Goal: Task Accomplishment & Management: Use online tool/utility

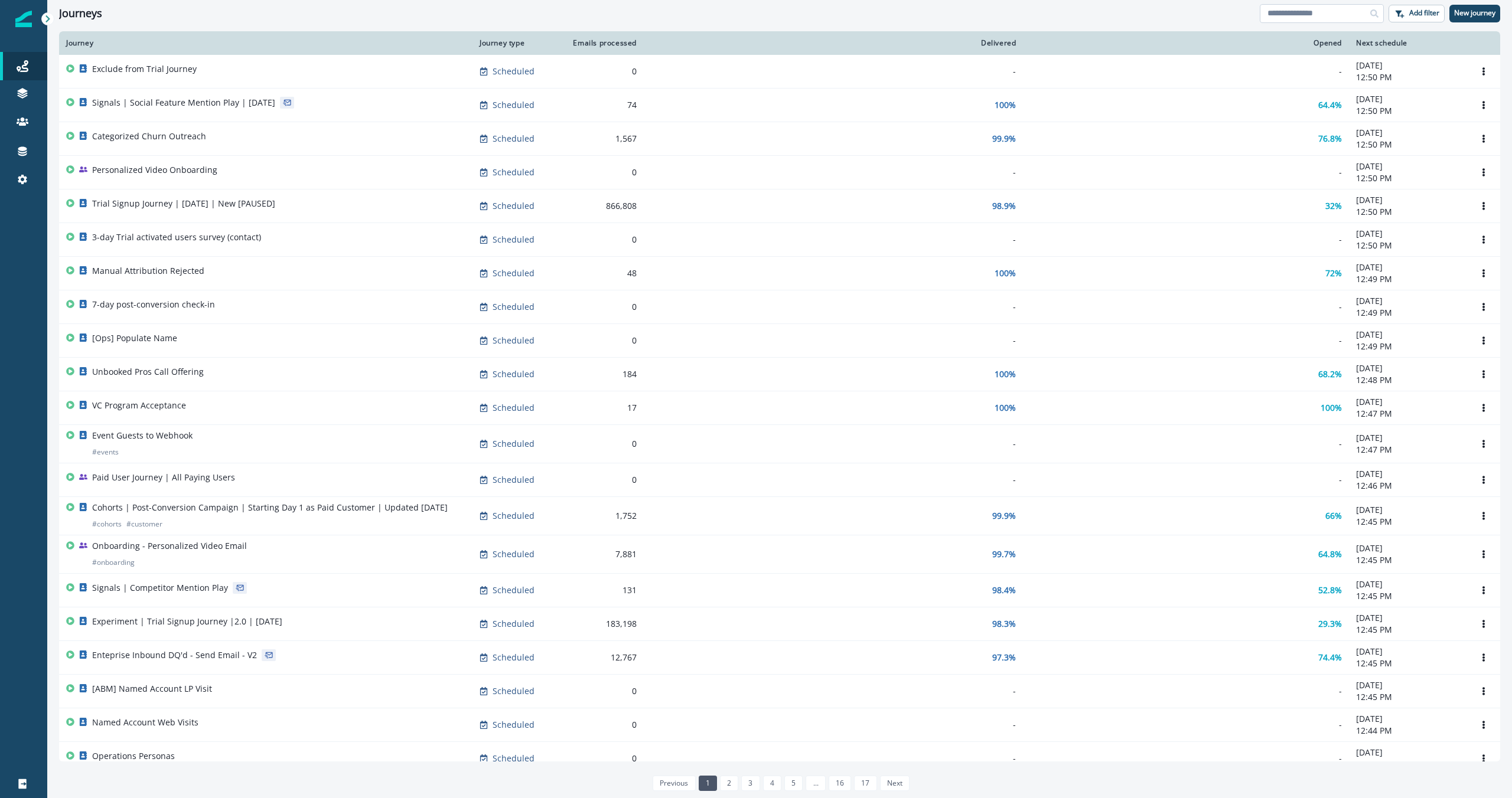
click at [1293, 21] on input at bounding box center [1322, 14] width 124 height 19
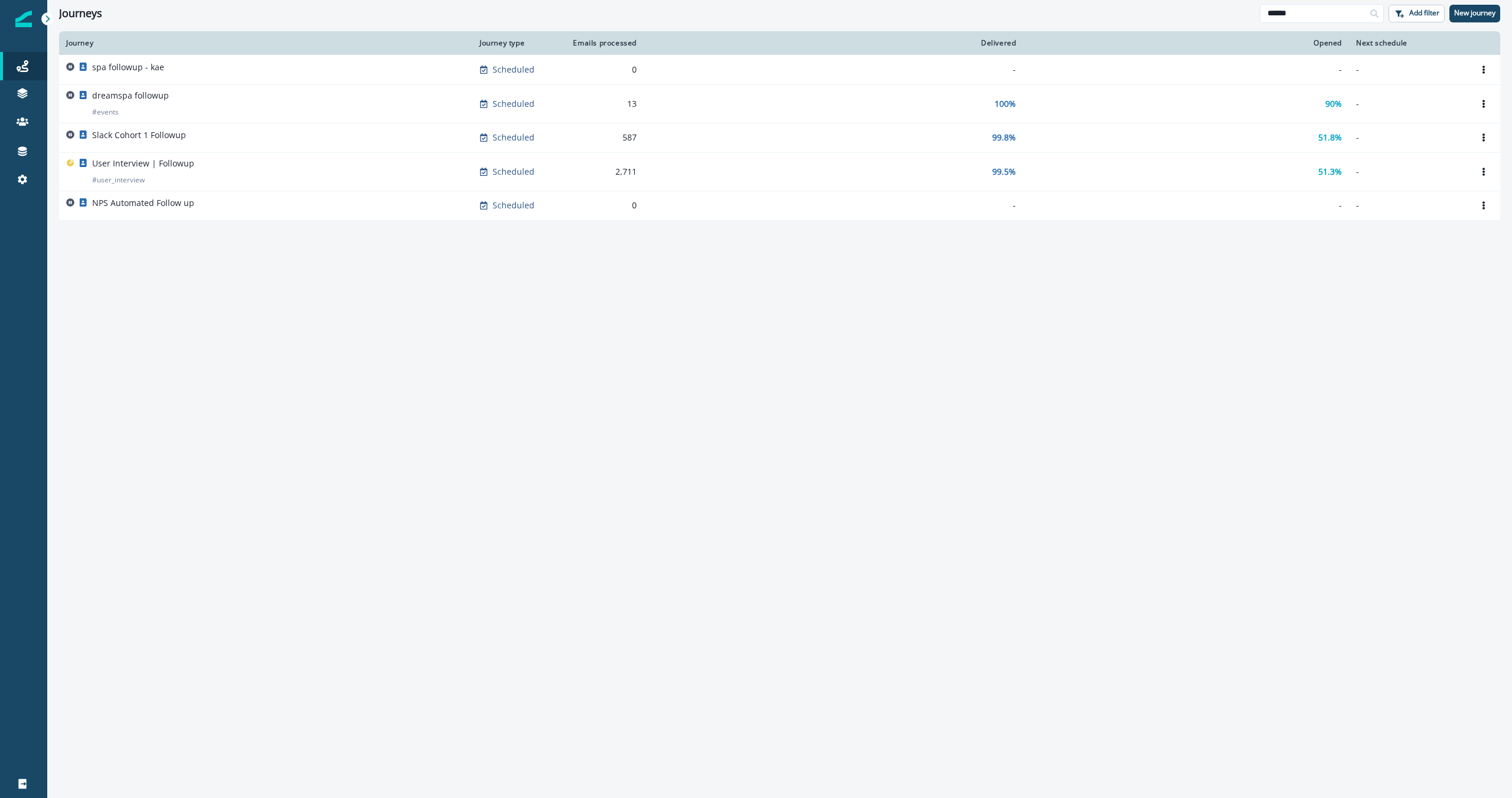
type input "******"
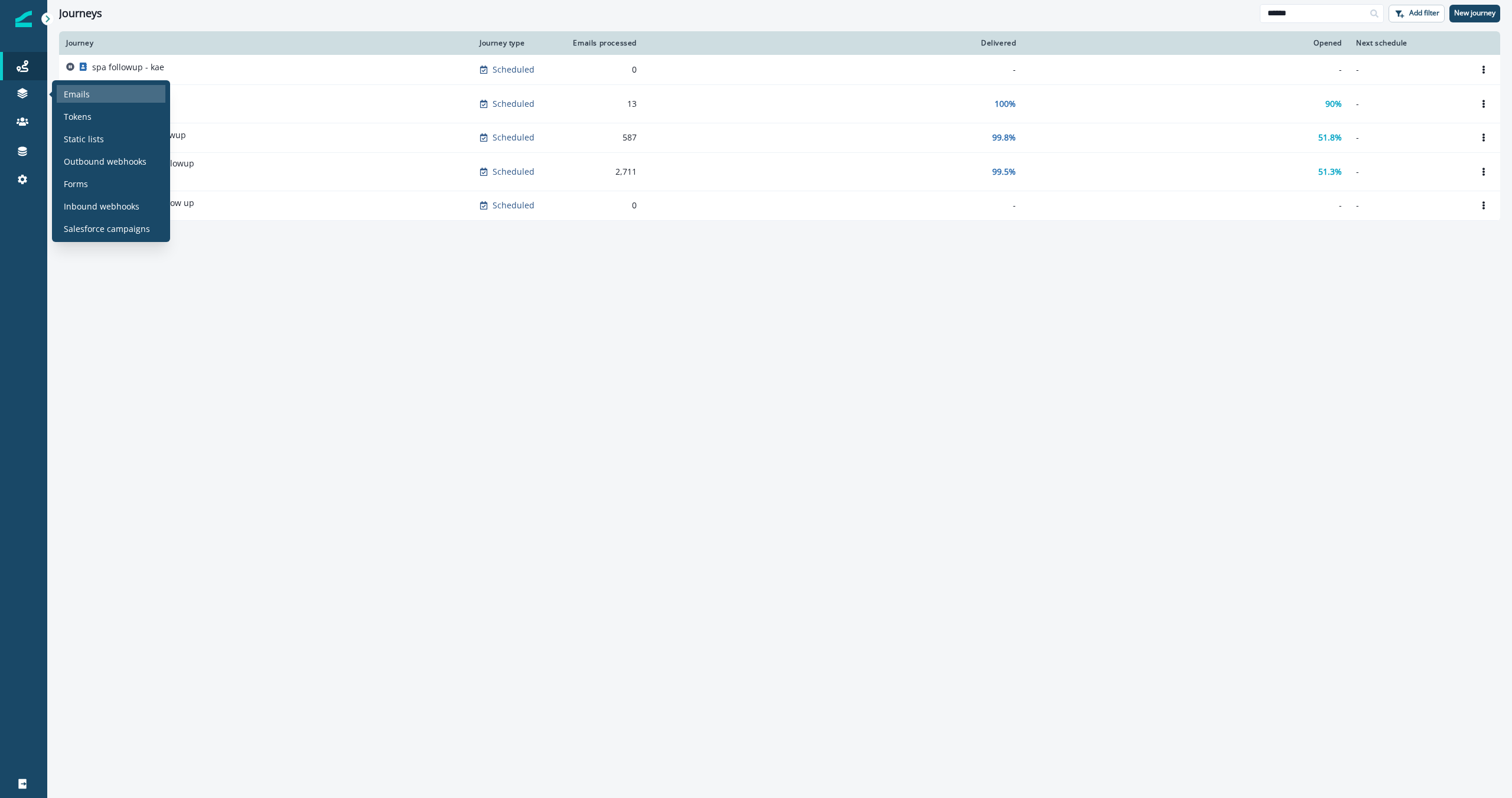
click at [70, 92] on p "Emails" at bounding box center [76, 94] width 26 height 13
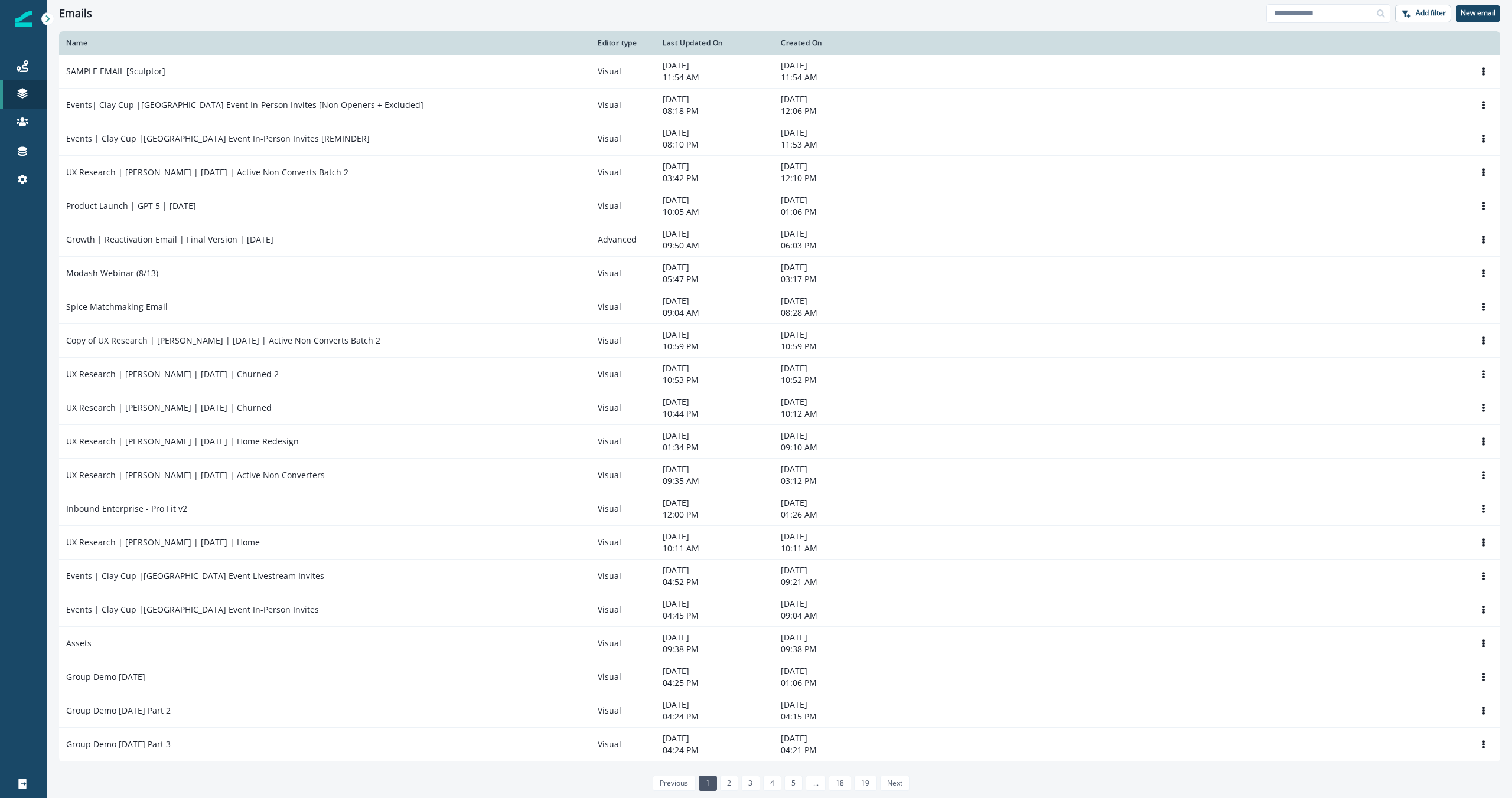
click at [1478, 22] on div "Add filter New email" at bounding box center [1383, 14] width 234 height 19
click at [1478, 20] on button "New email" at bounding box center [1478, 13] width 44 height 18
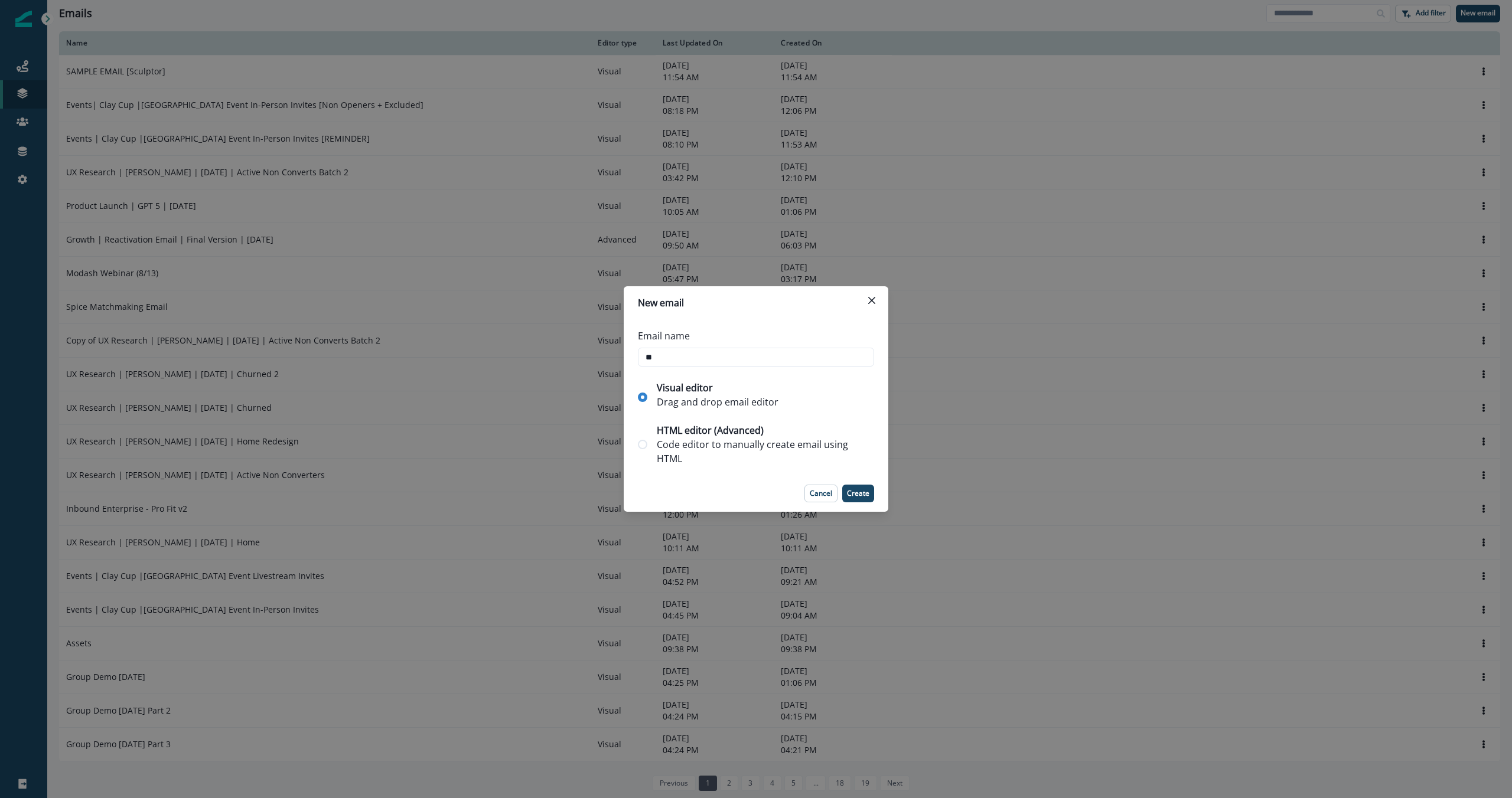
type input "*"
type input "**********"
click at [857, 496] on p "Create" at bounding box center [858, 493] width 22 height 8
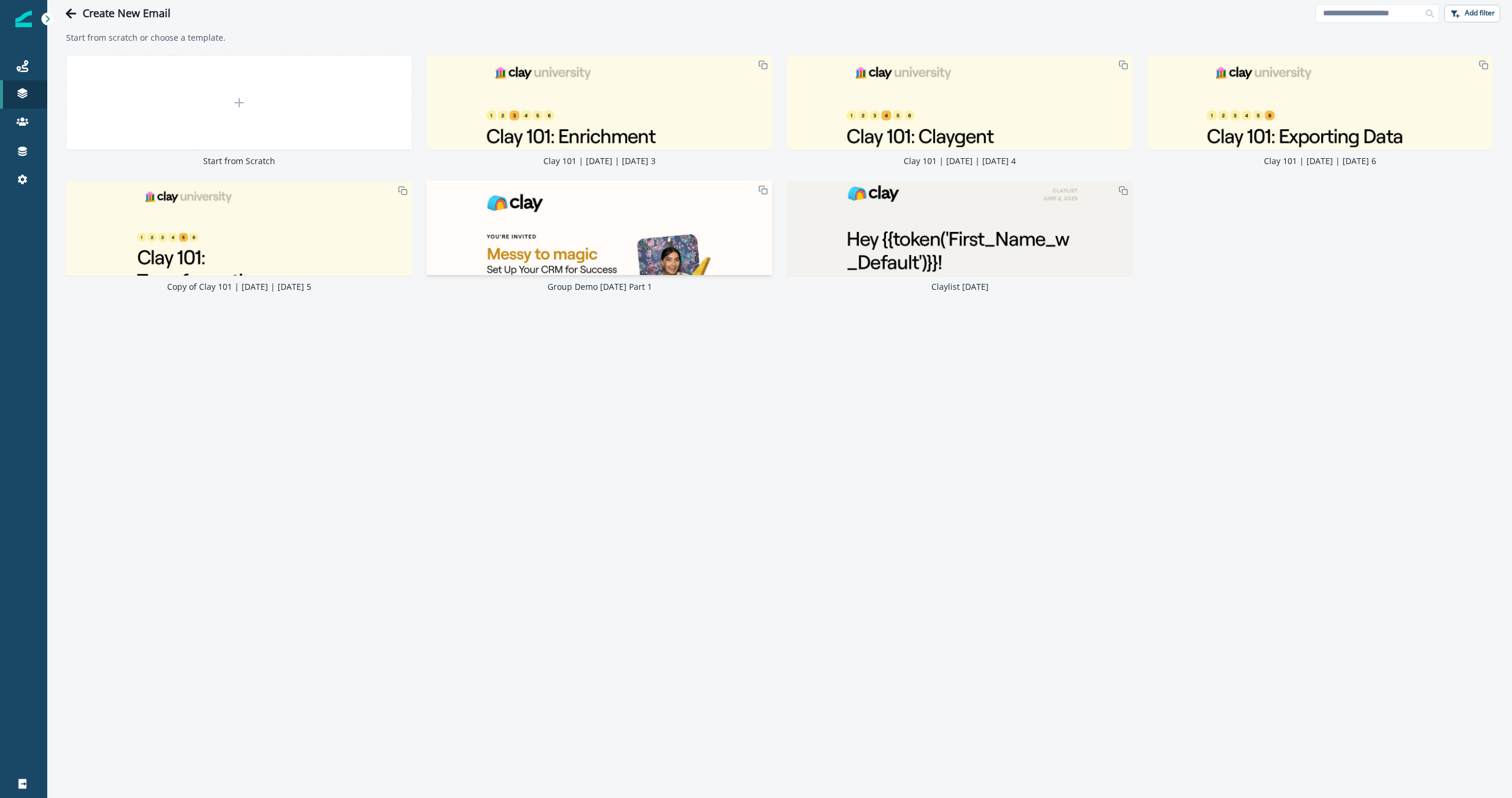
click at [605, 226] on img at bounding box center [599, 495] width 346 height 629
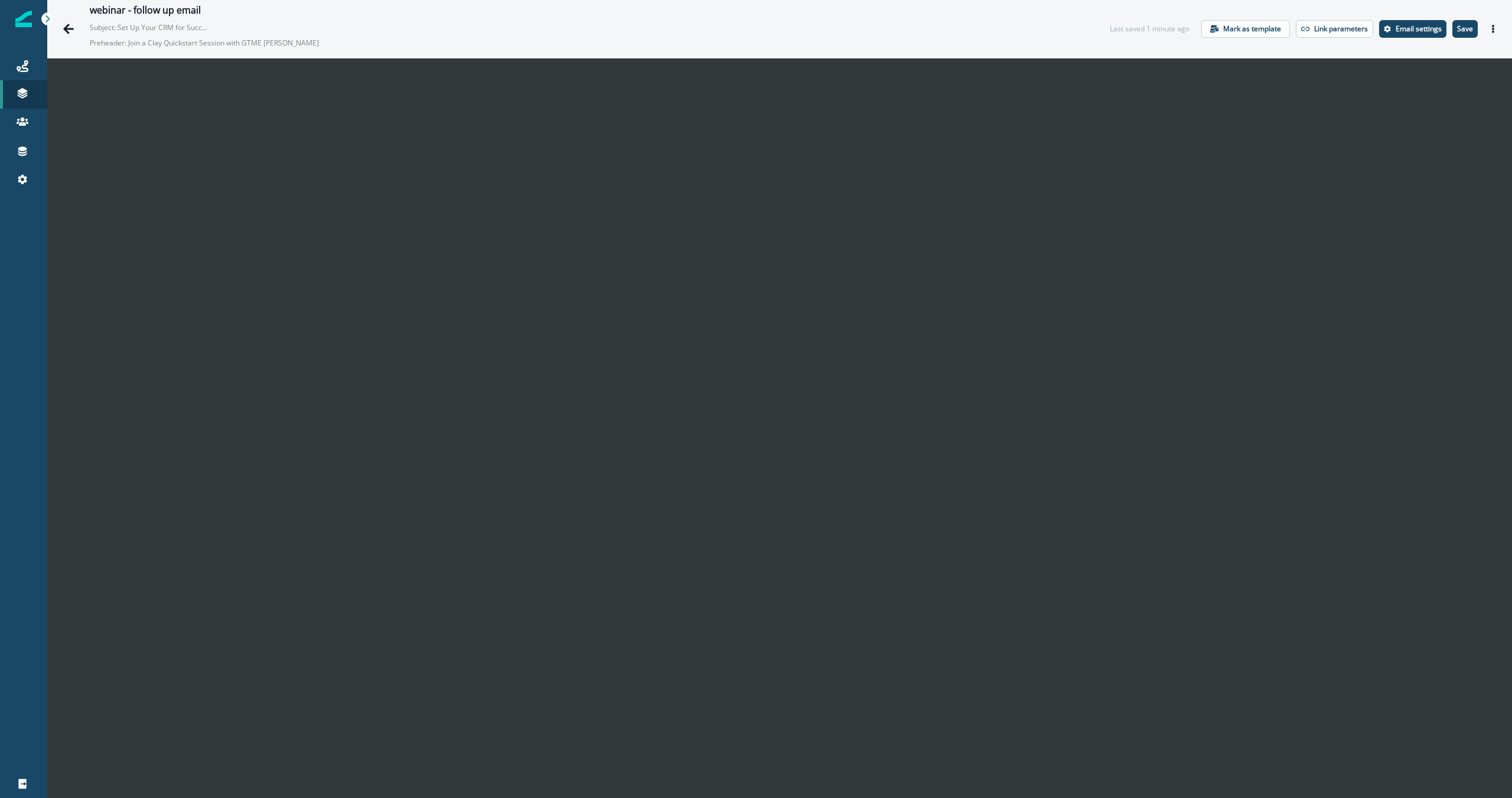
scroll to position [17, 0]
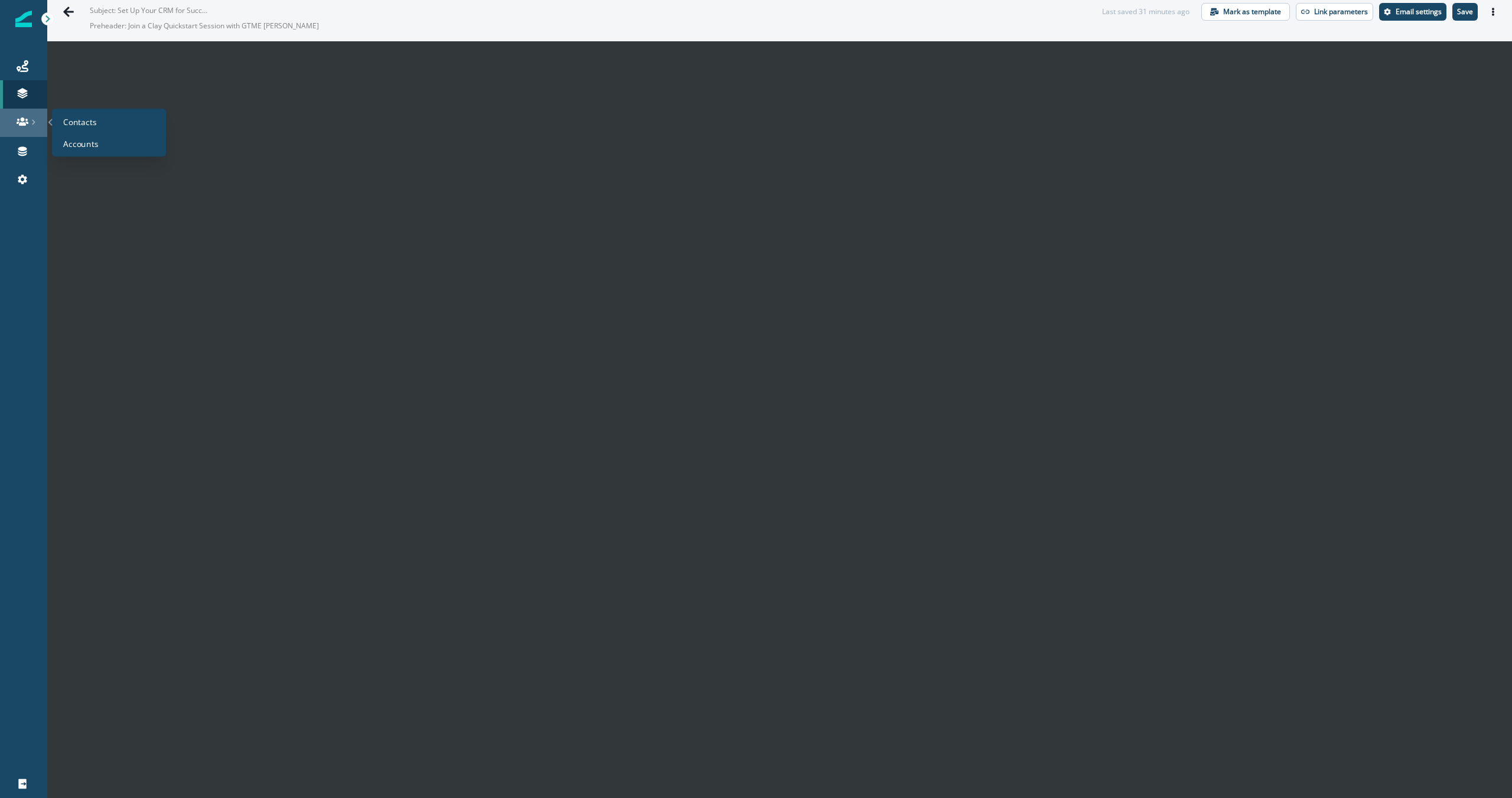
click at [19, 127] on link at bounding box center [24, 123] width 47 height 28
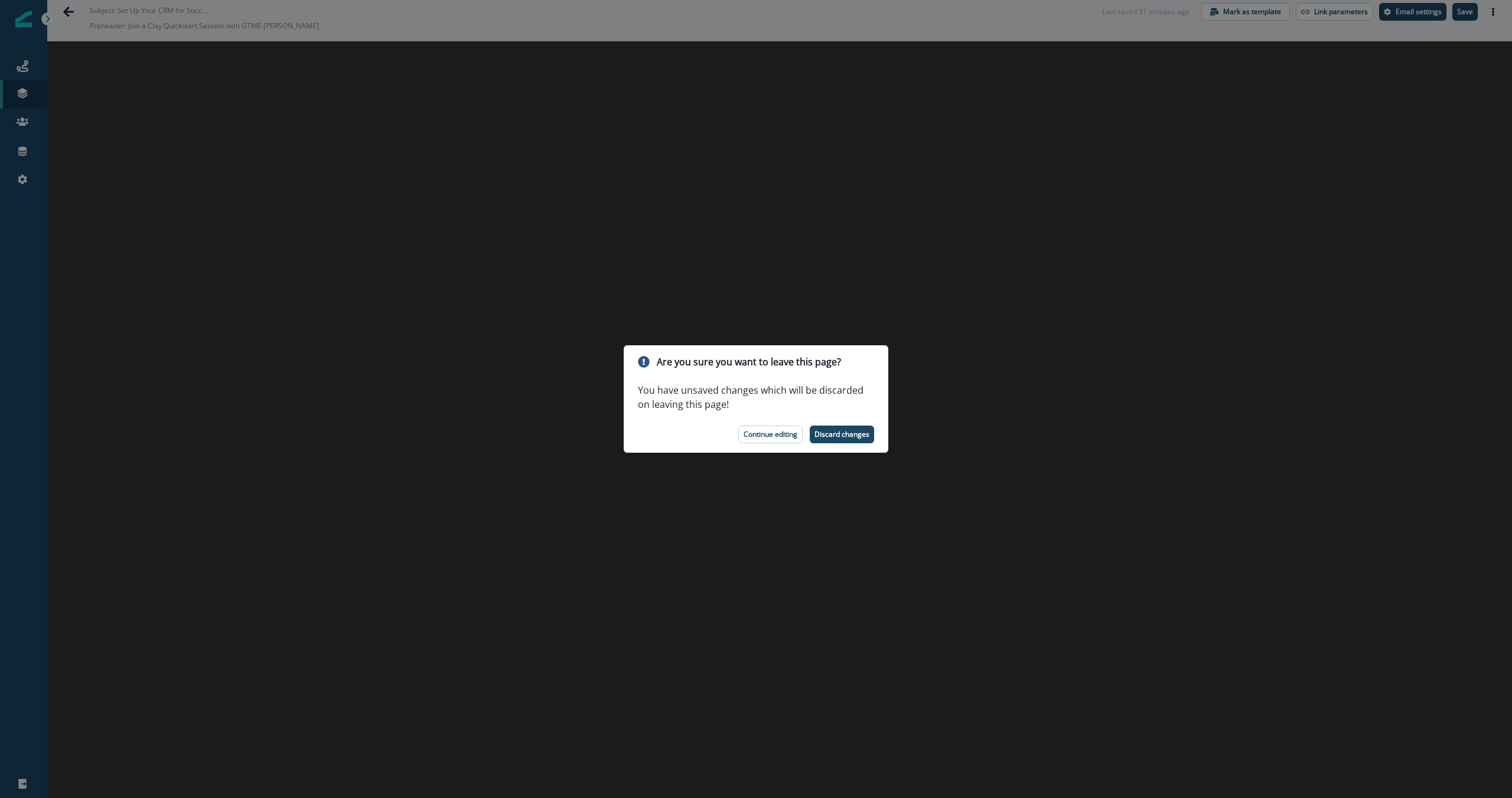
click at [1233, 417] on div "Are you sure you want to leave this page? You have unsaved changes which will b…" at bounding box center [756, 399] width 1512 height 798
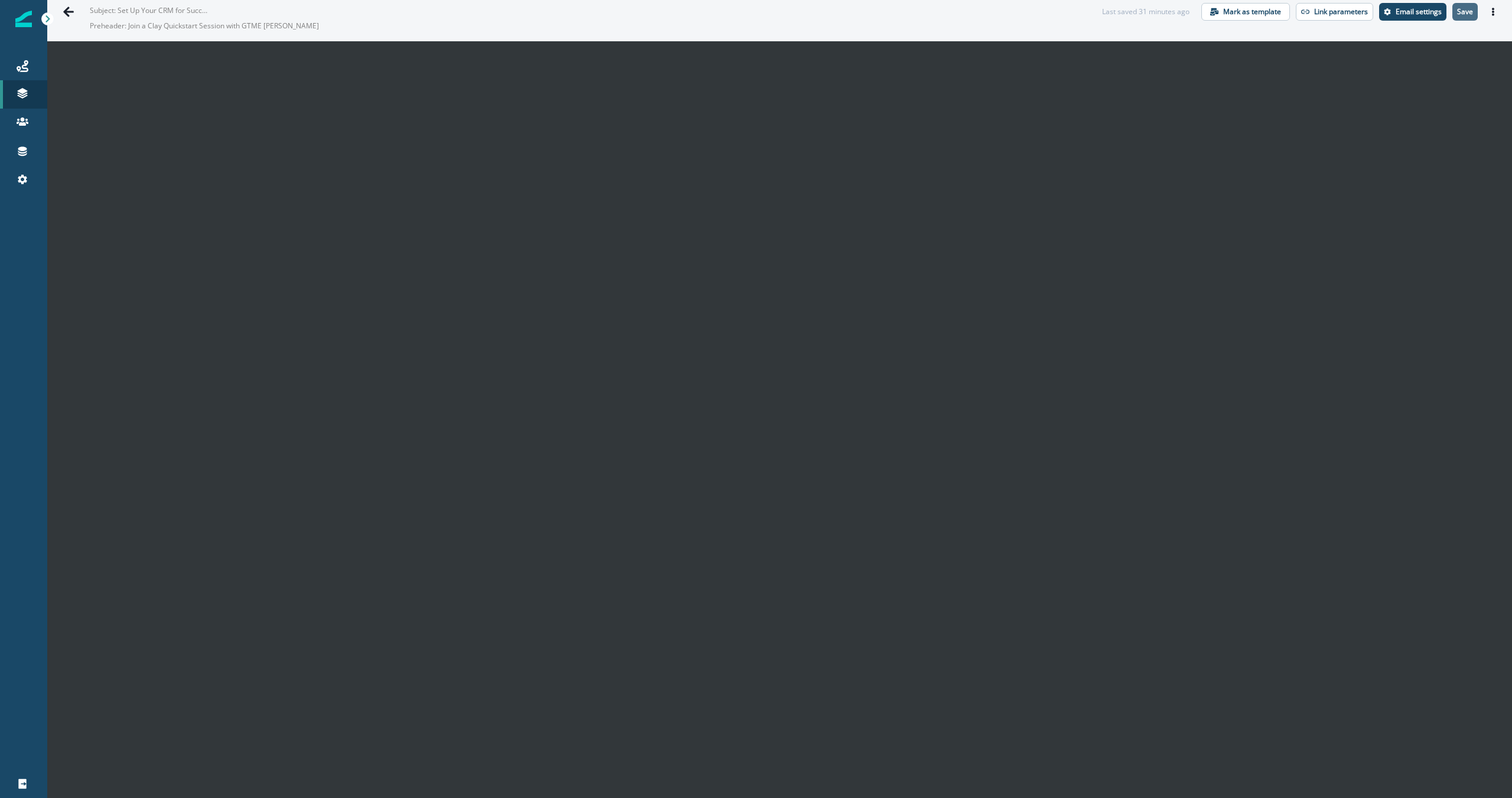
click at [1456, 19] on button "Save" at bounding box center [1465, 12] width 25 height 18
click at [25, 61] on icon at bounding box center [22, 66] width 12 height 12
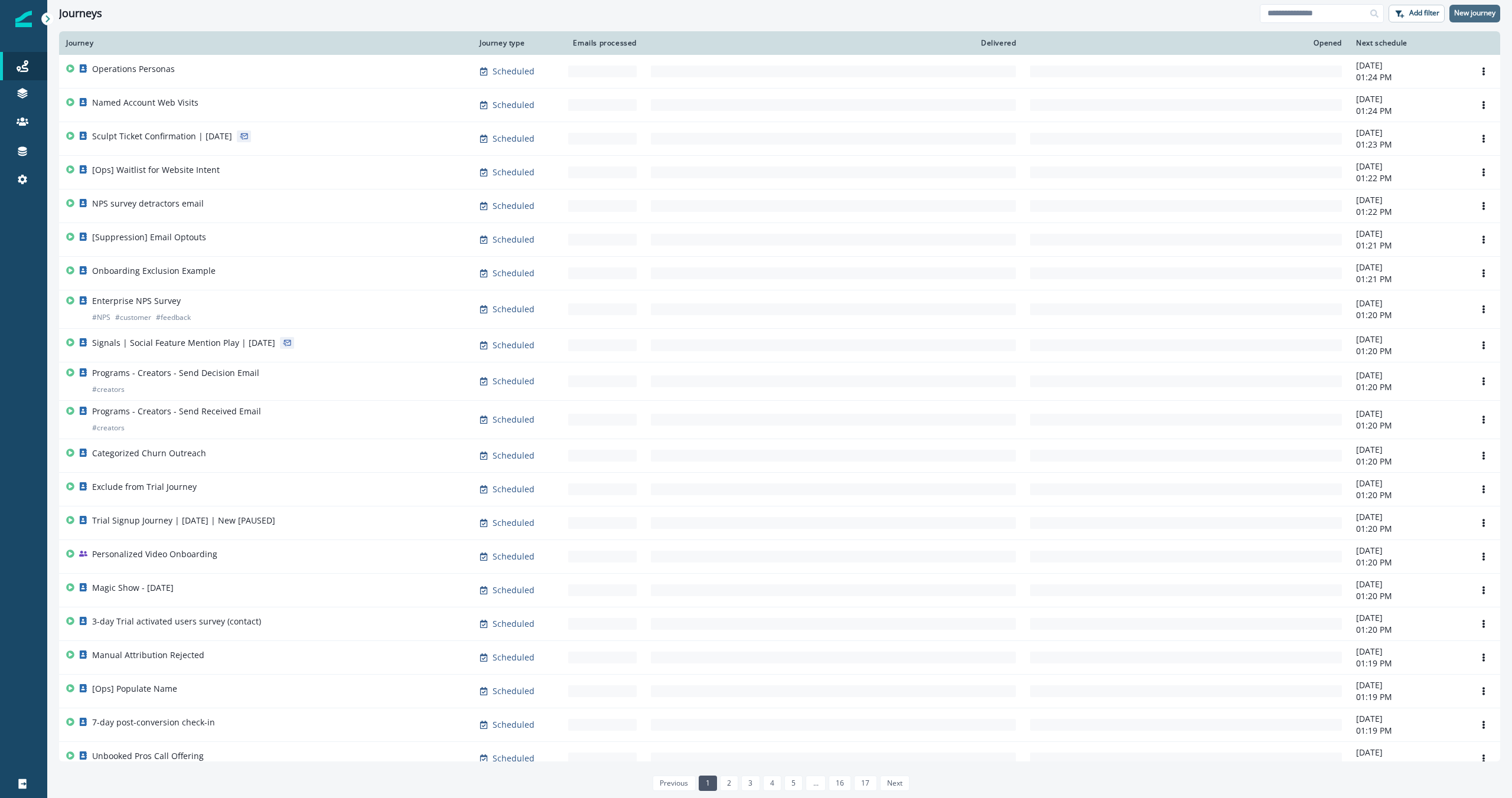
click at [1476, 19] on button "New journey" at bounding box center [1474, 13] width 51 height 18
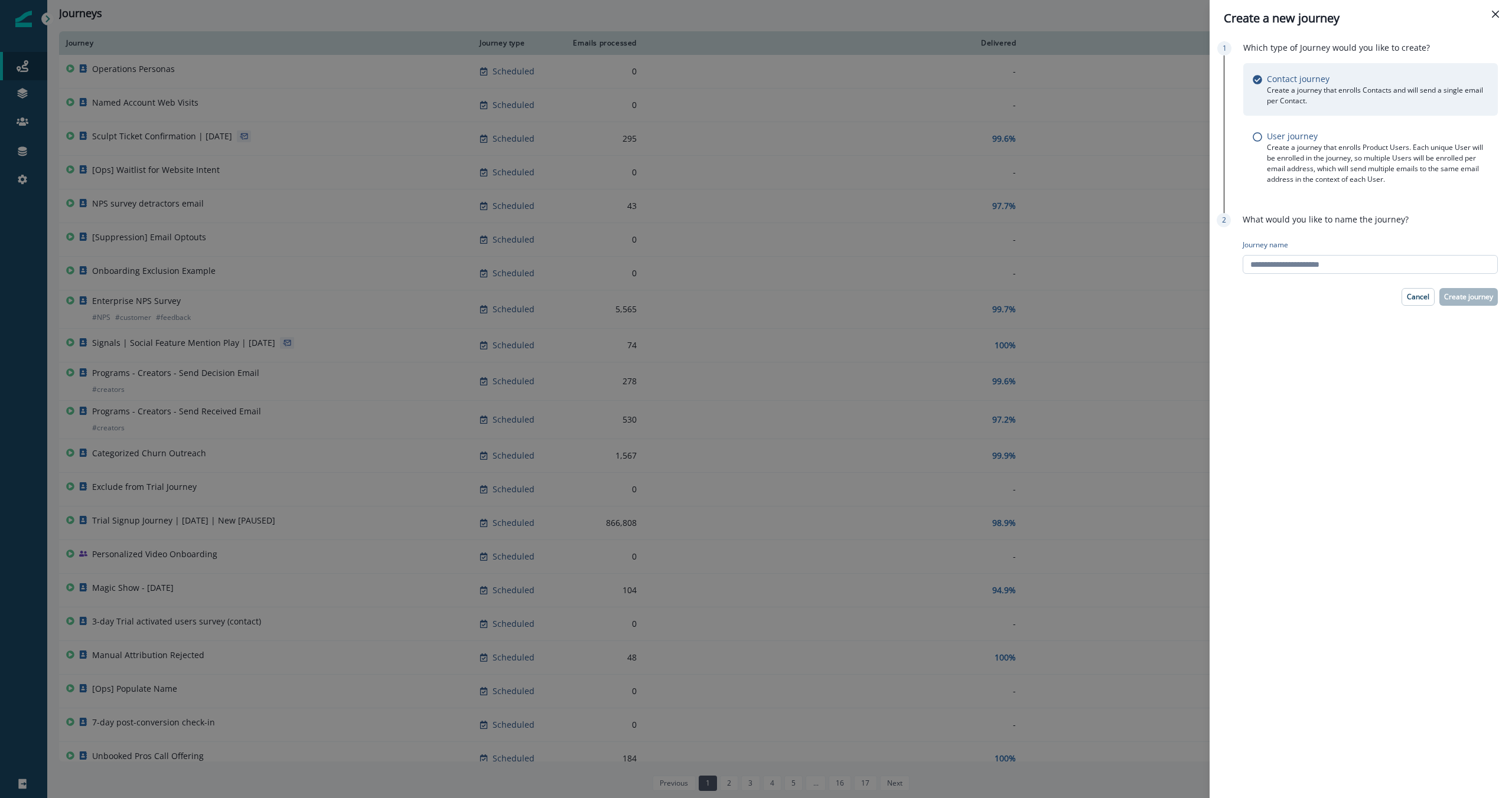
click at [1352, 268] on input "Journey name" at bounding box center [1370, 265] width 255 height 19
type input "*"
type input "**********"
click at [1478, 291] on button "Create journey" at bounding box center [1468, 297] width 58 height 18
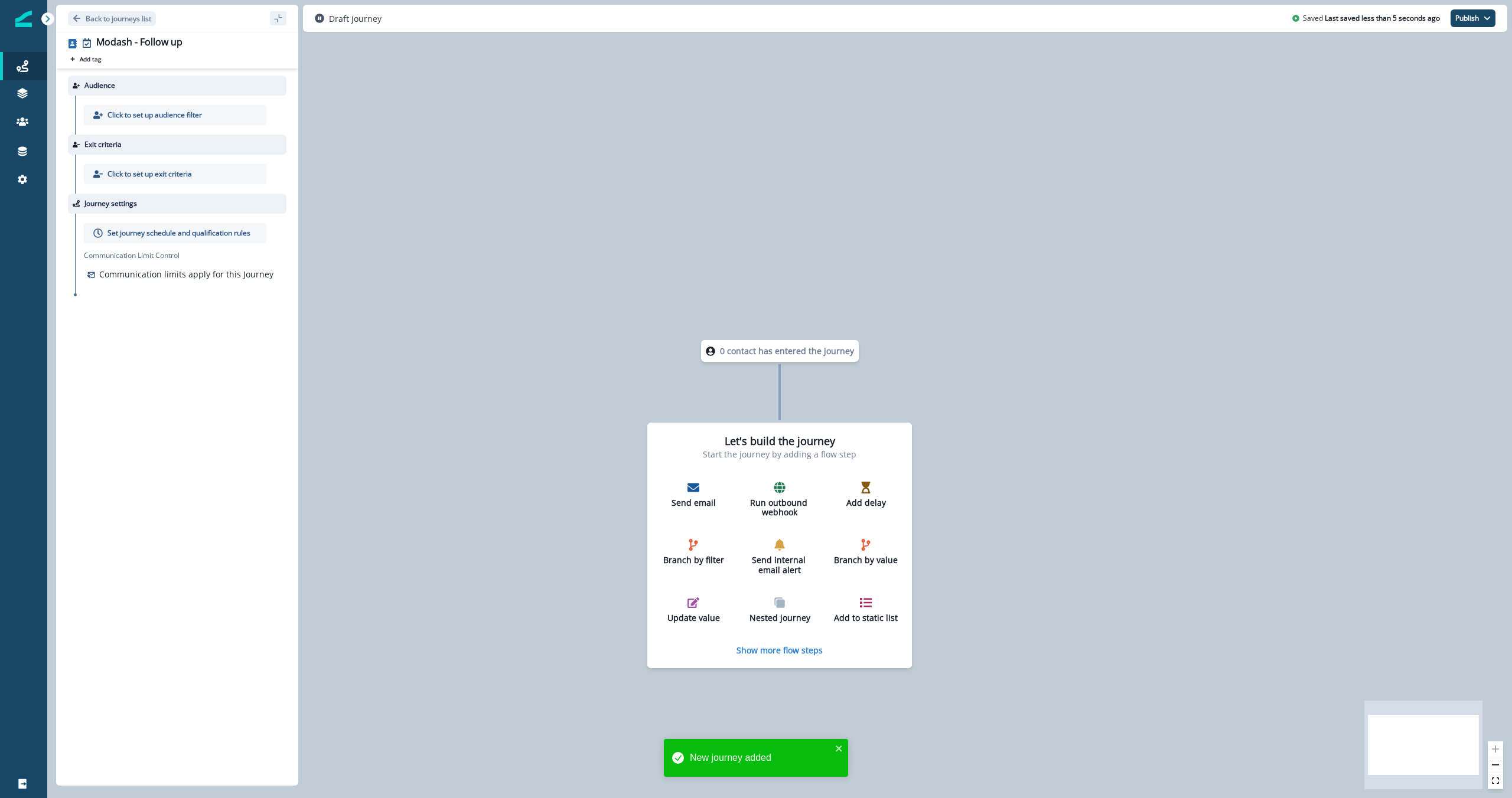
click at [126, 125] on div "Click to set up audience filter" at bounding box center [180, 115] width 212 height 39
click at [136, 114] on p "Click to set up audience filter" at bounding box center [155, 115] width 95 height 10
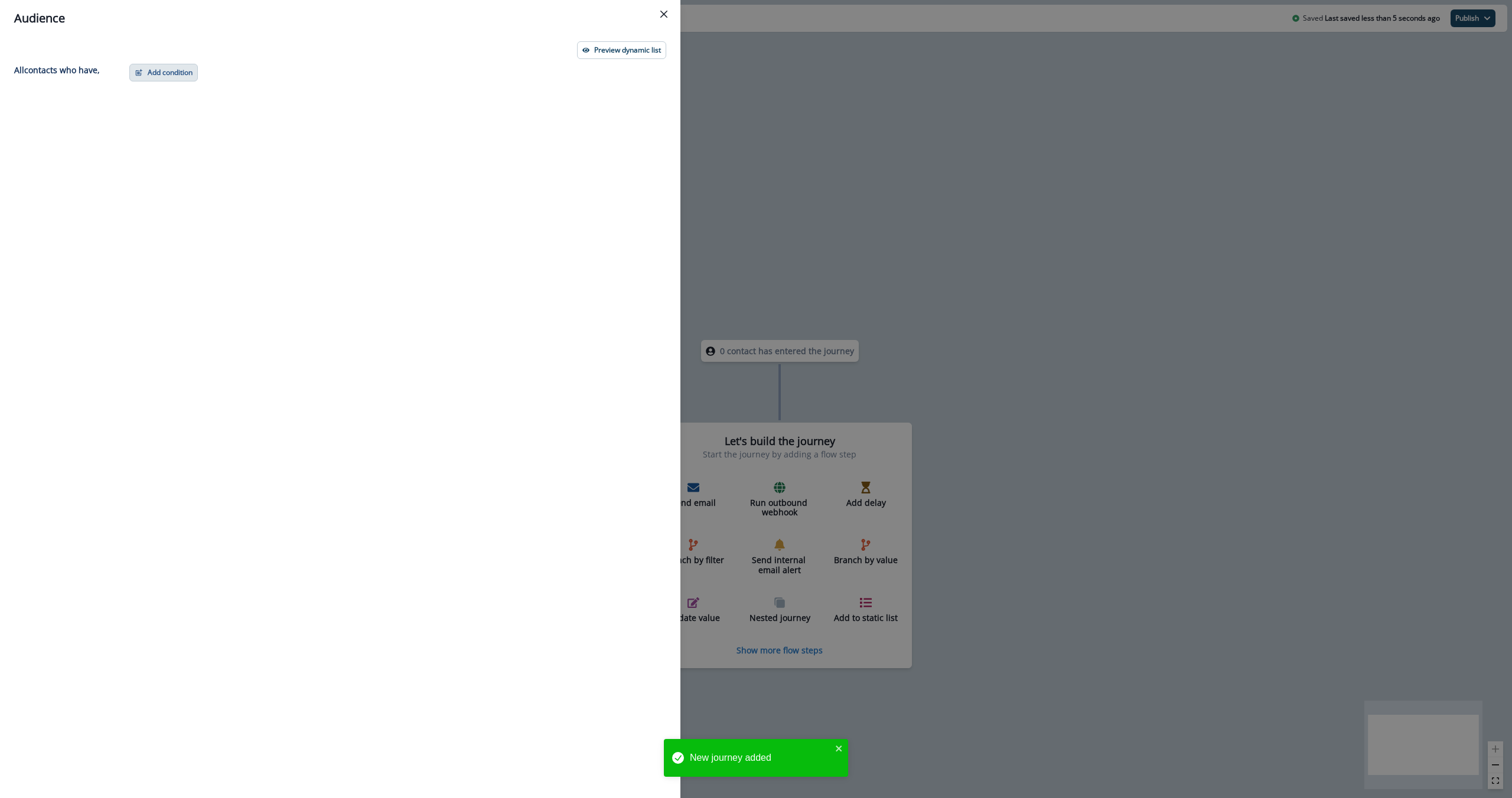
click at [175, 64] on button "Add condition" at bounding box center [163, 72] width 69 height 18
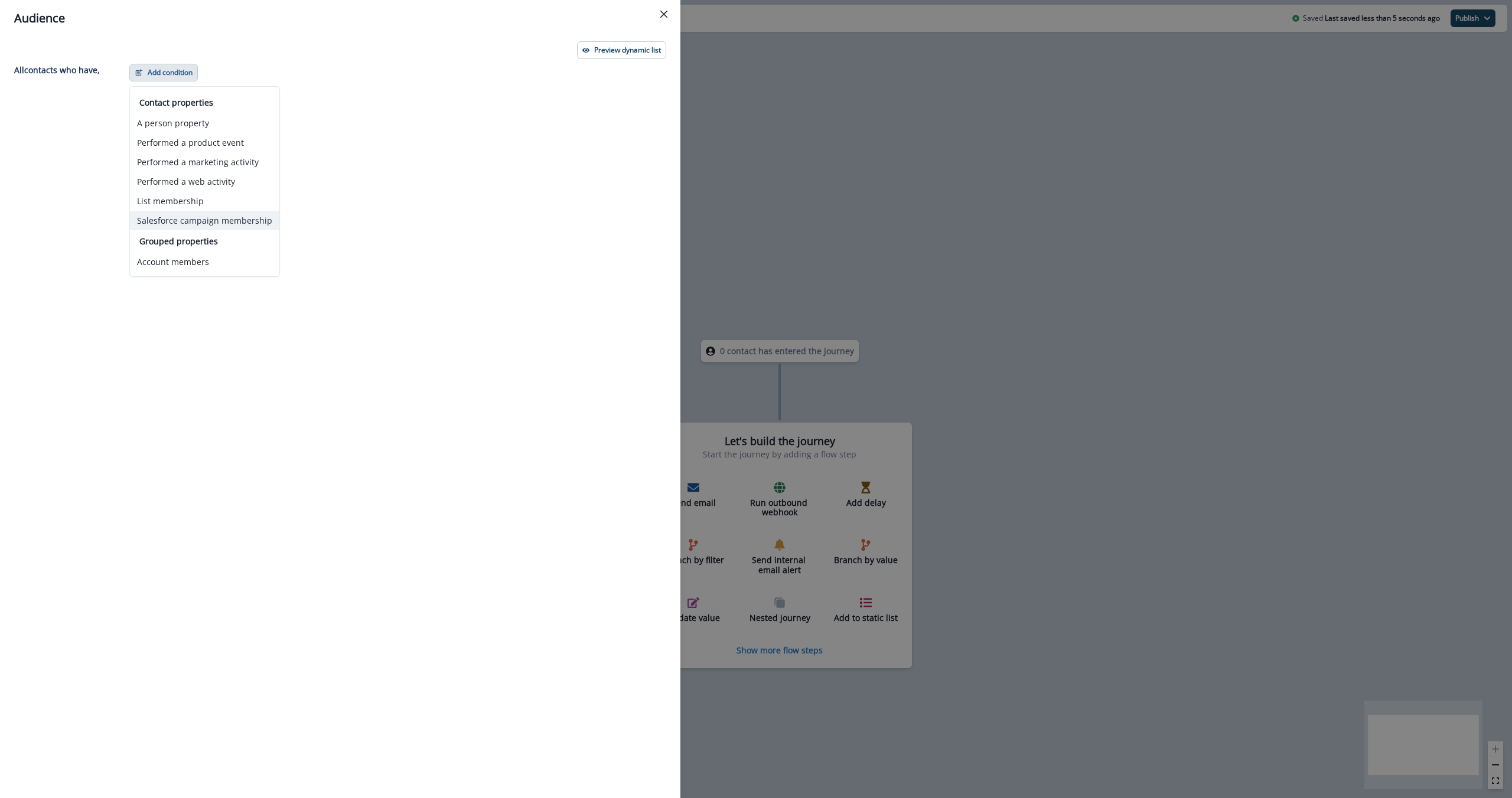
click at [266, 219] on button "Salesforce campaign membership" at bounding box center [205, 220] width 149 height 19
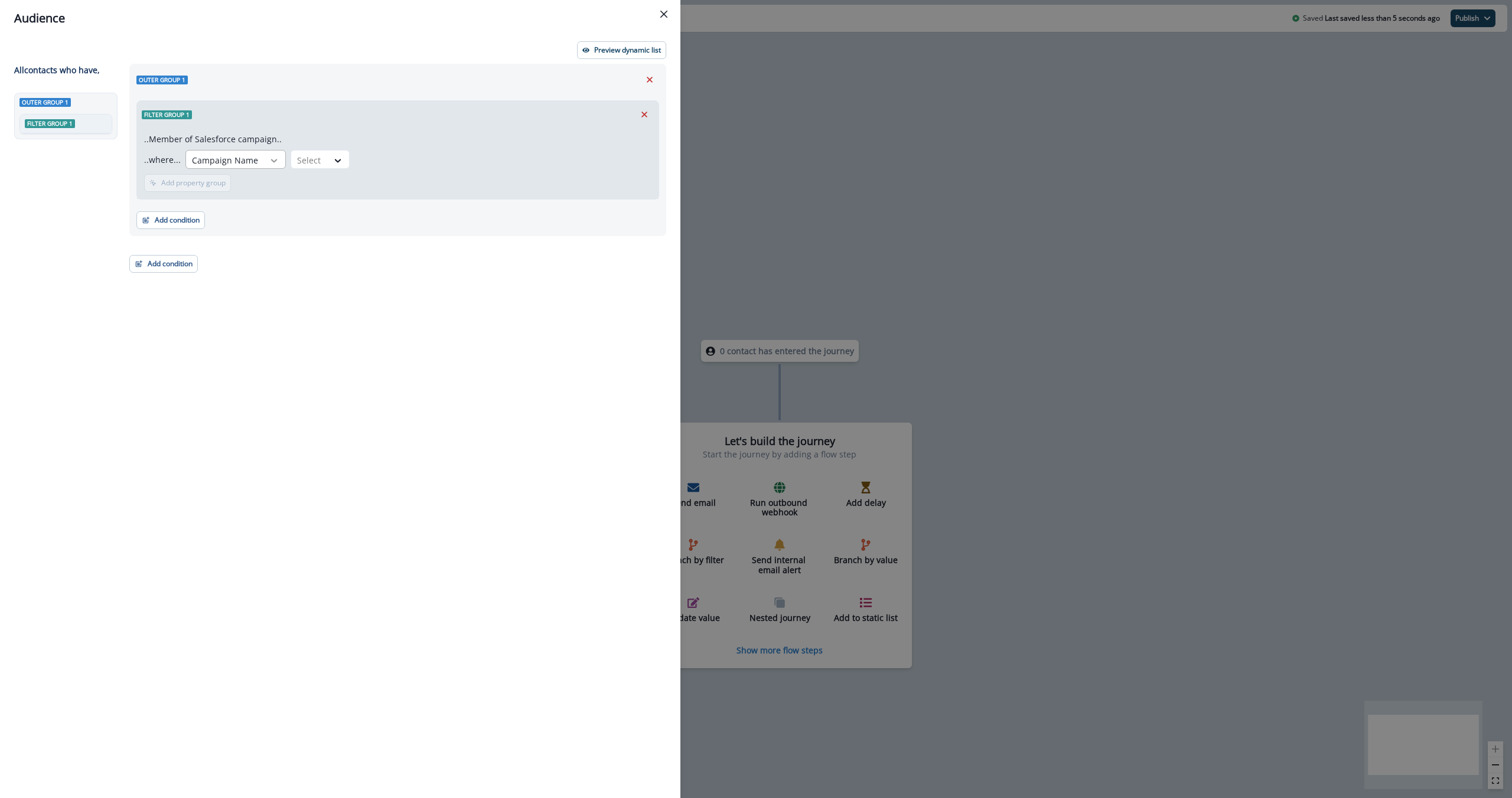
click at [271, 166] on icon at bounding box center [274, 160] width 10 height 12
click at [332, 161] on icon at bounding box center [337, 160] width 10 height 12
click at [338, 291] on div "contains" at bounding box center [333, 294] width 92 height 22
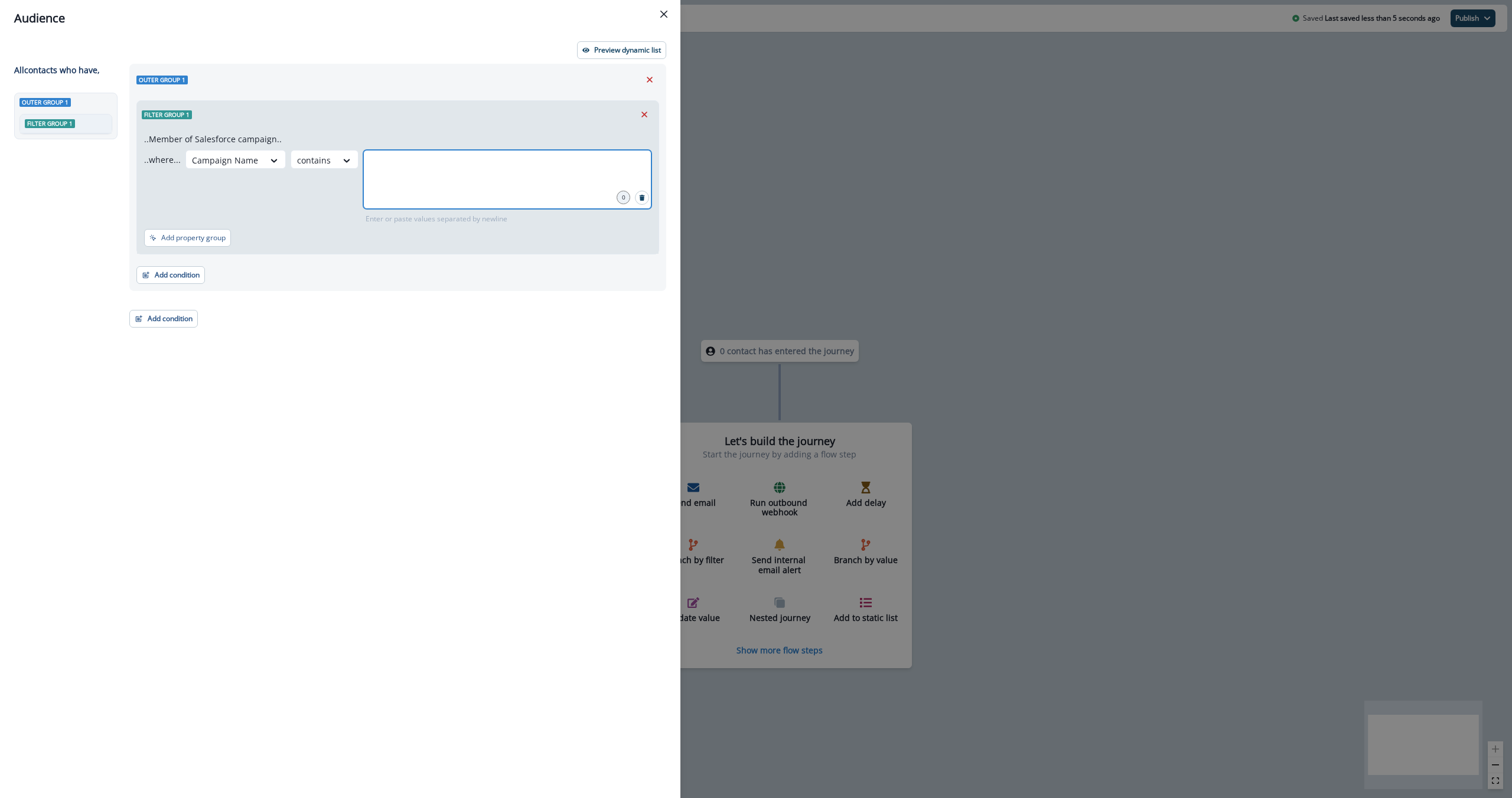
click at [415, 171] on input "text" at bounding box center [507, 165] width 285 height 24
type input "*"
type input "******"
click at [616, 46] on p "Preview dynamic list" at bounding box center [627, 50] width 67 height 8
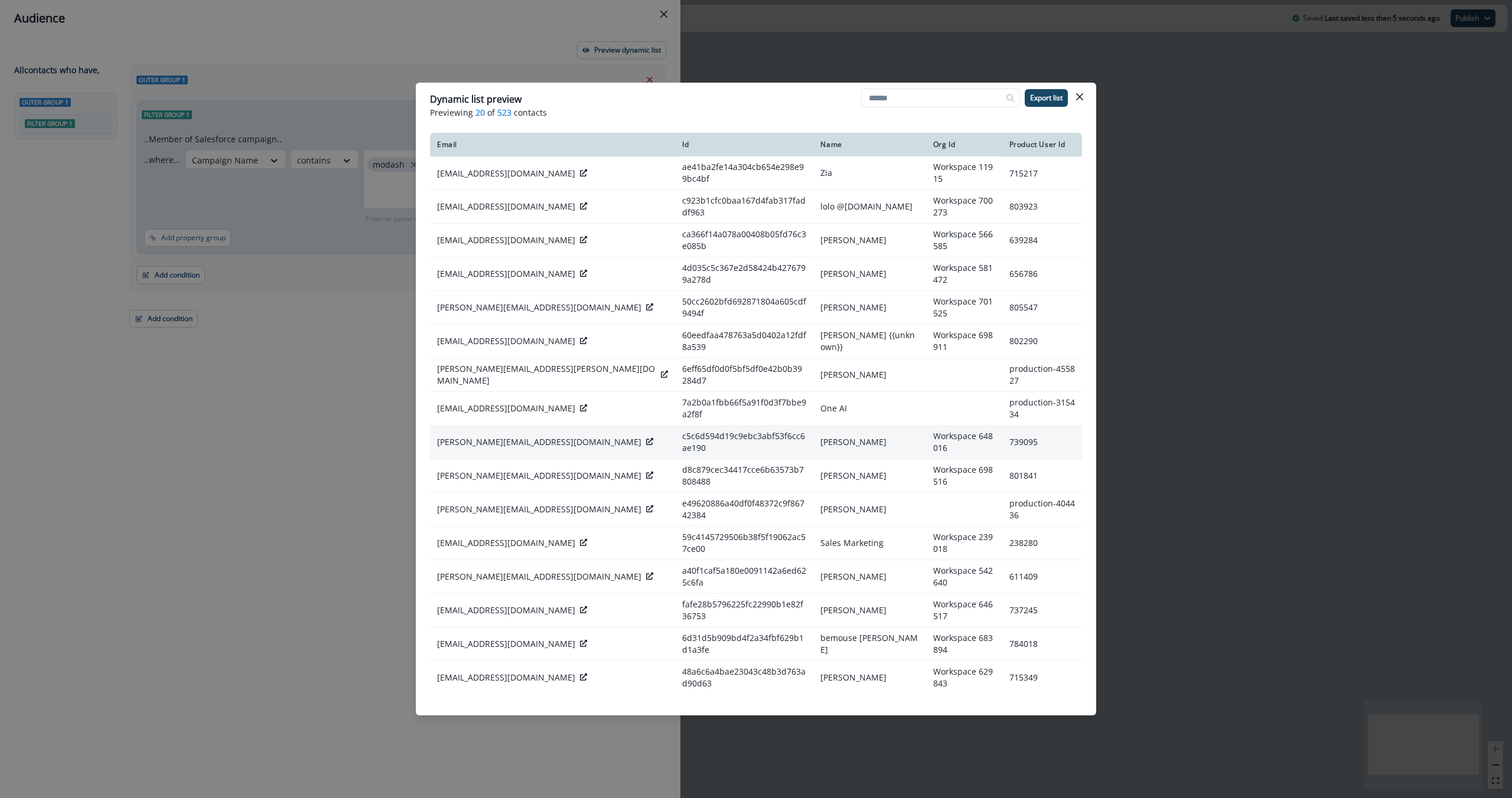
scroll to position [130, 0]
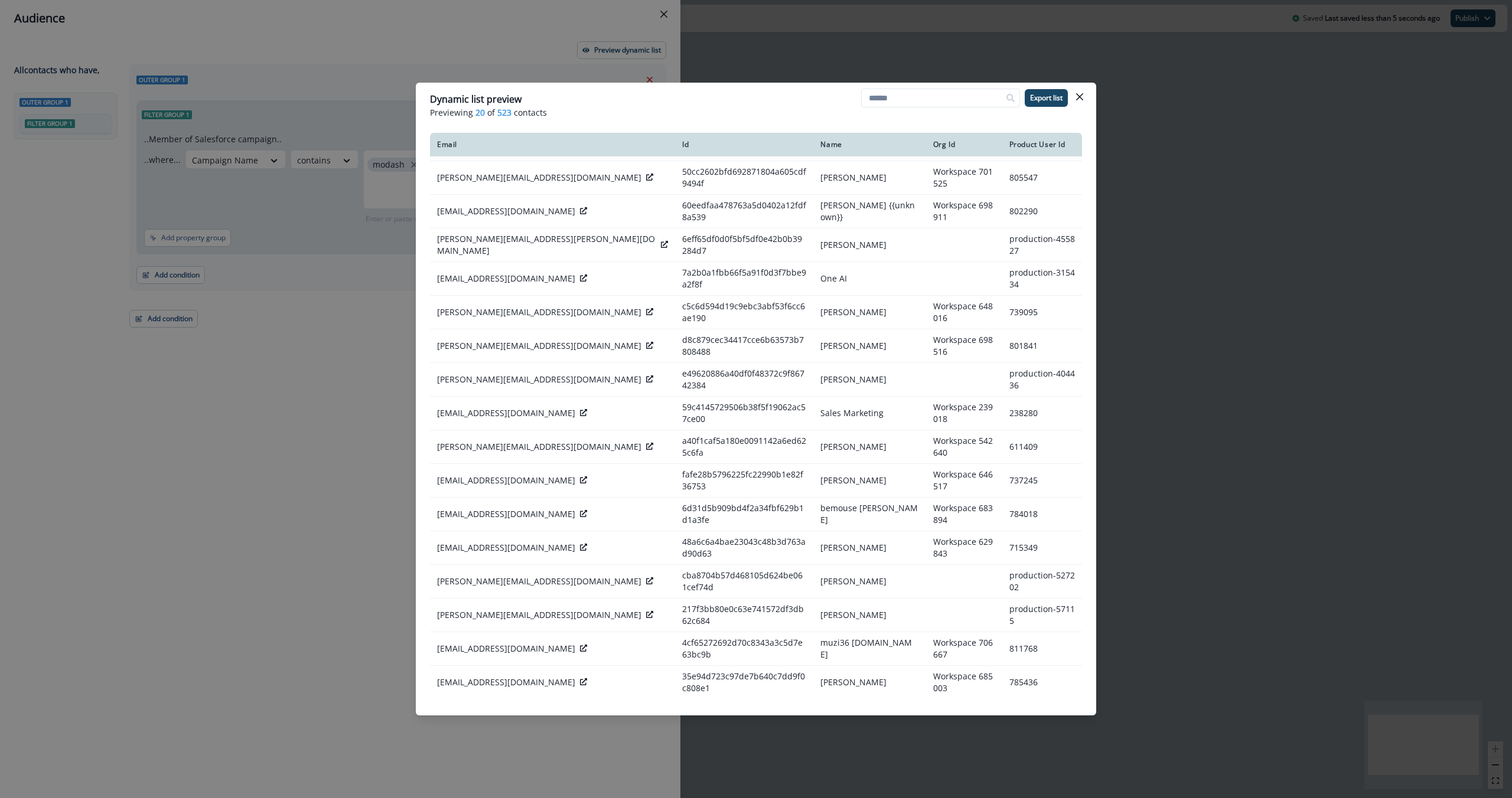
click at [286, 364] on div "Dynamic list preview Previewing 20 of 523 contacts Export list Email Id Name Or…" at bounding box center [756, 399] width 1512 height 798
